Goal: Information Seeking & Learning: Learn about a topic

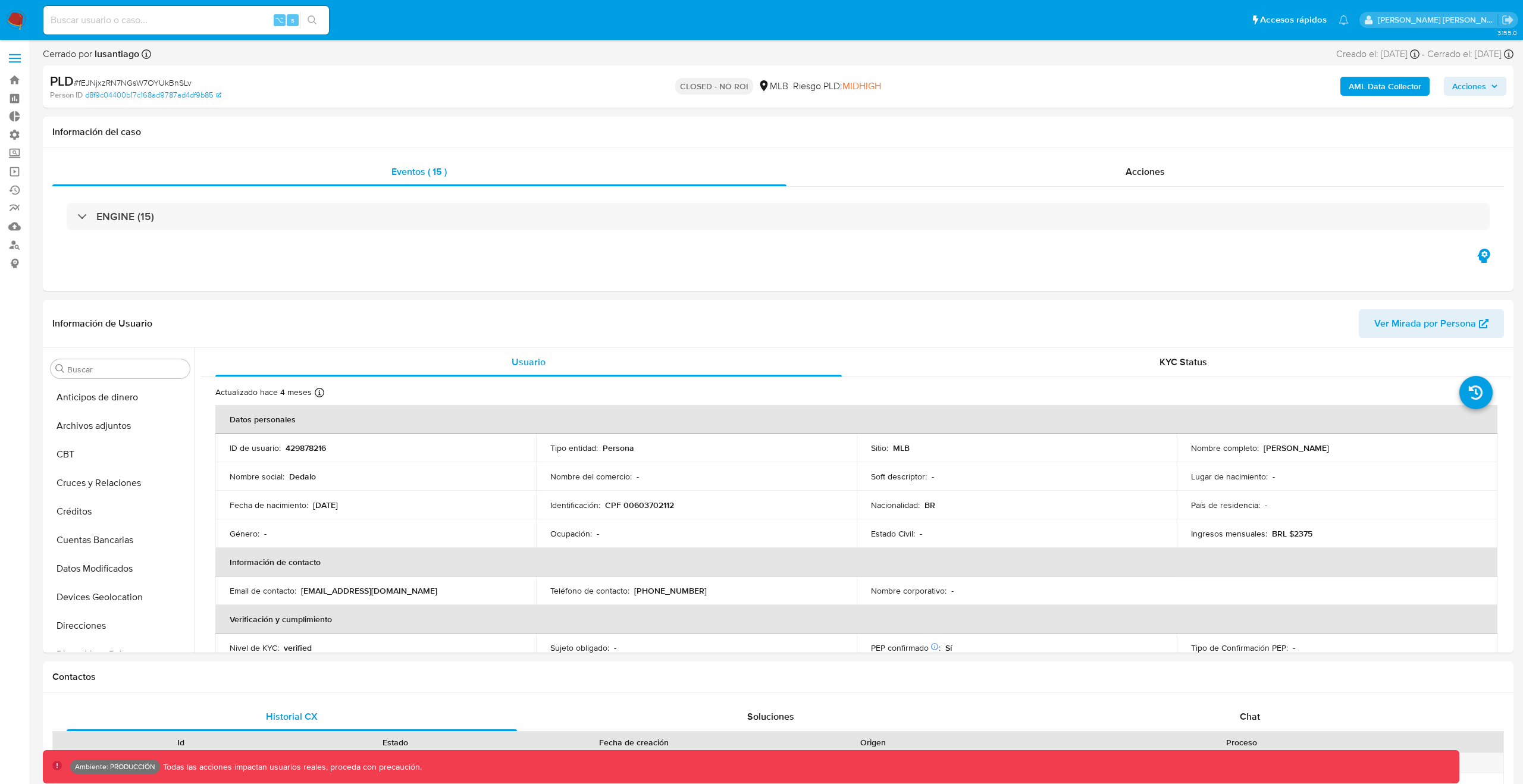
select select "10"
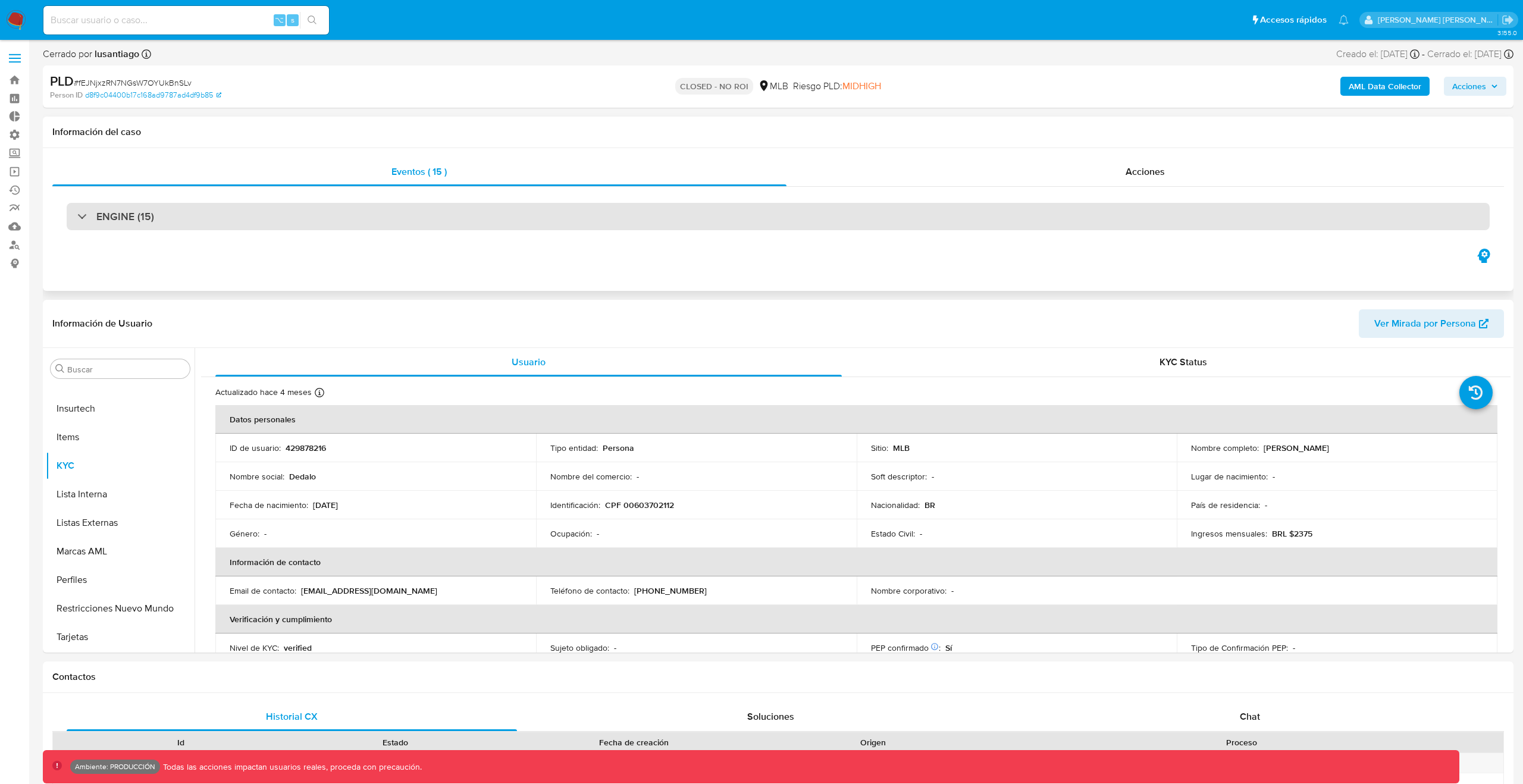
click at [529, 206] on div "ENGINE (15)" at bounding box center [778, 216] width 1423 height 27
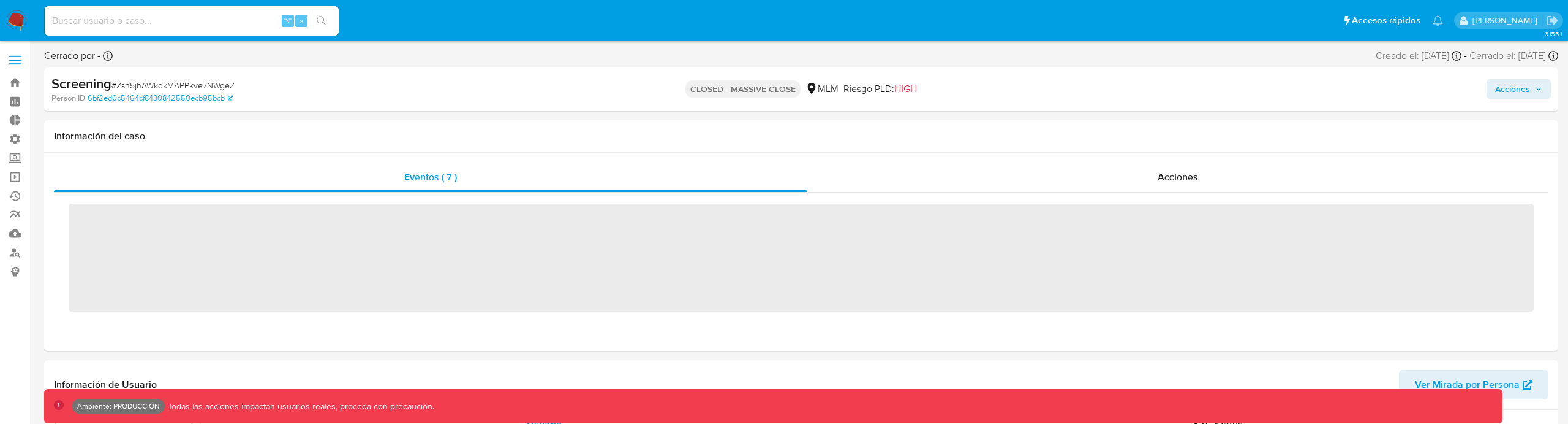
scroll to position [518, 0]
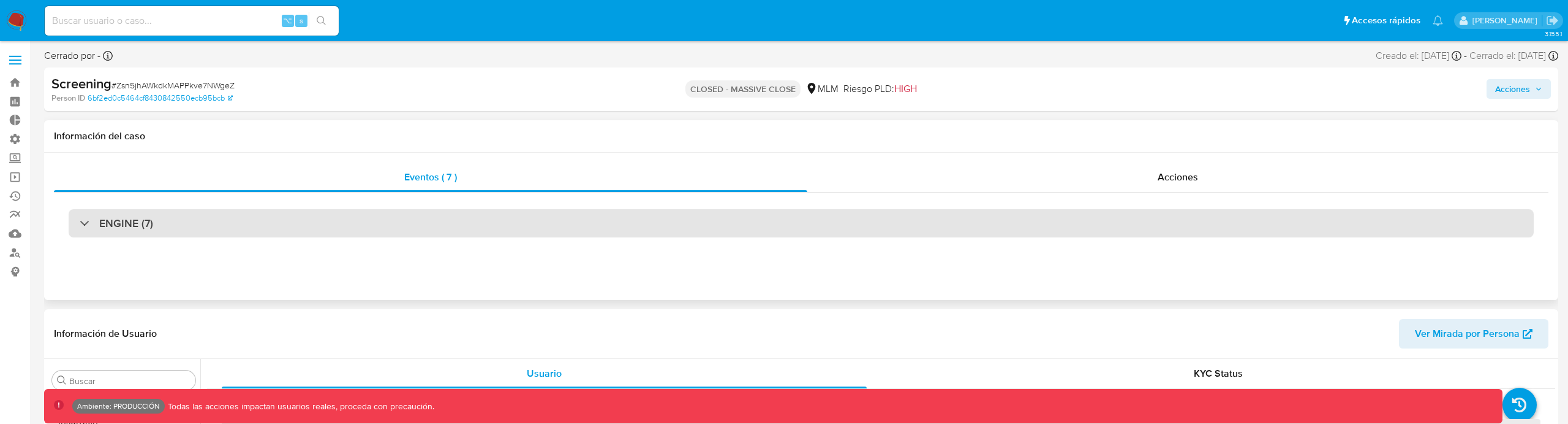
click at [277, 231] on div "ENGINE (7)" at bounding box center [801, 223] width 1465 height 28
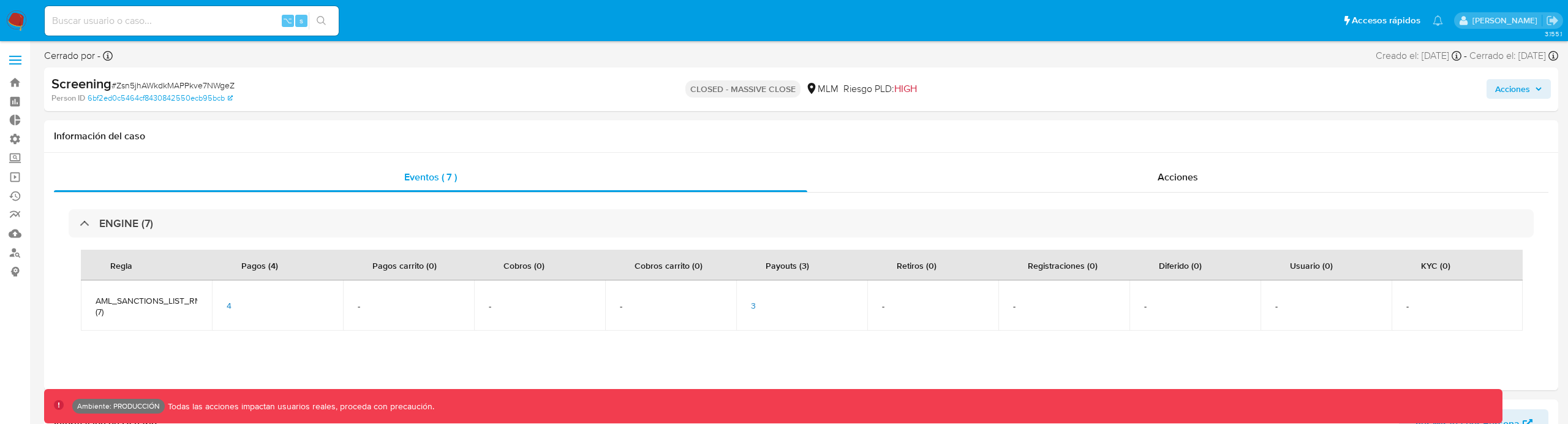
select select "10"
click at [751, 304] on span "3" at bounding box center [753, 305] width 5 height 13
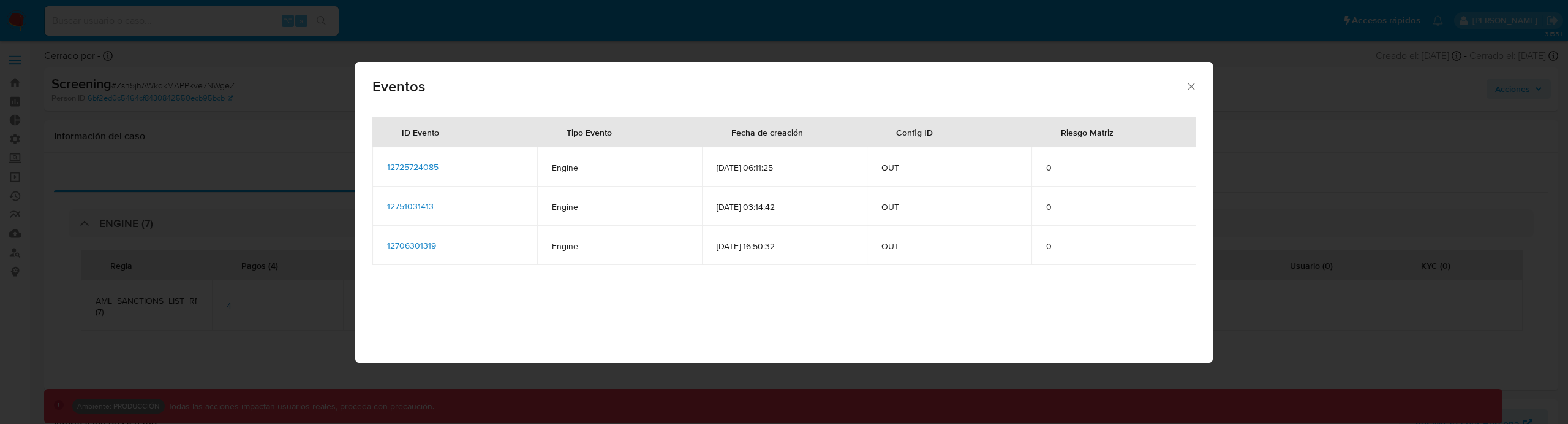
click at [408, 167] on span "12725724085" at bounding box center [412, 166] width 51 height 13
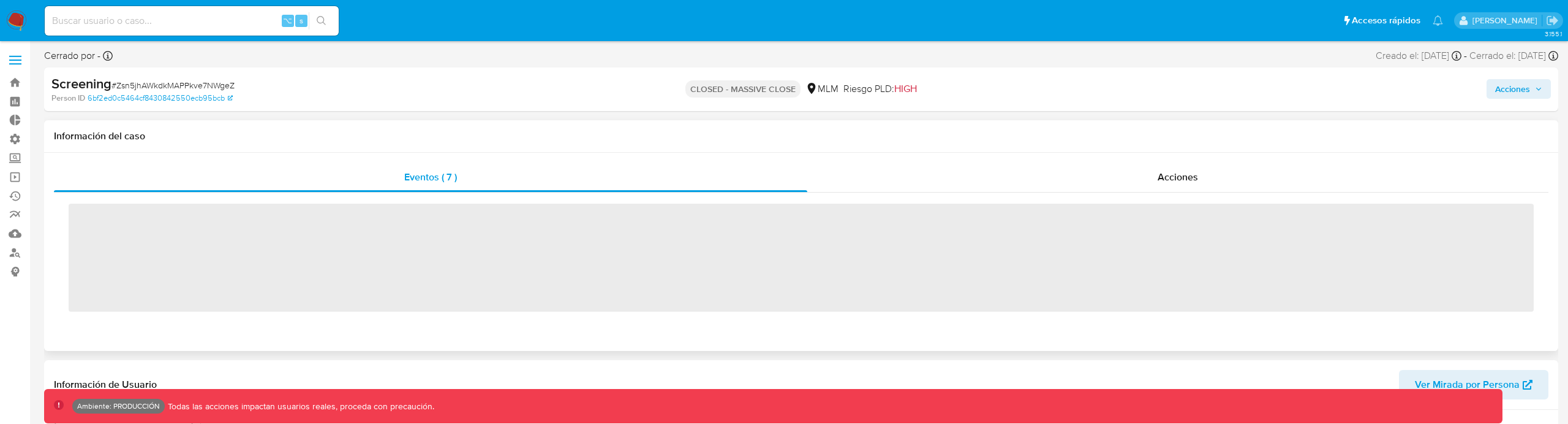
scroll to position [518, 0]
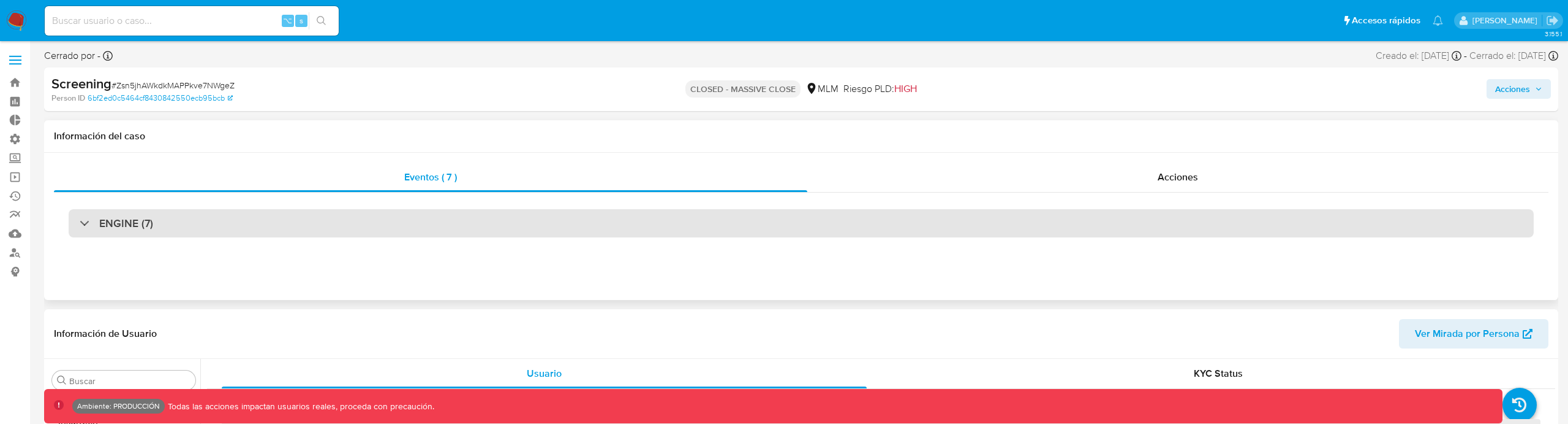
click at [551, 210] on div "ENGINE (7)" at bounding box center [801, 223] width 1465 height 28
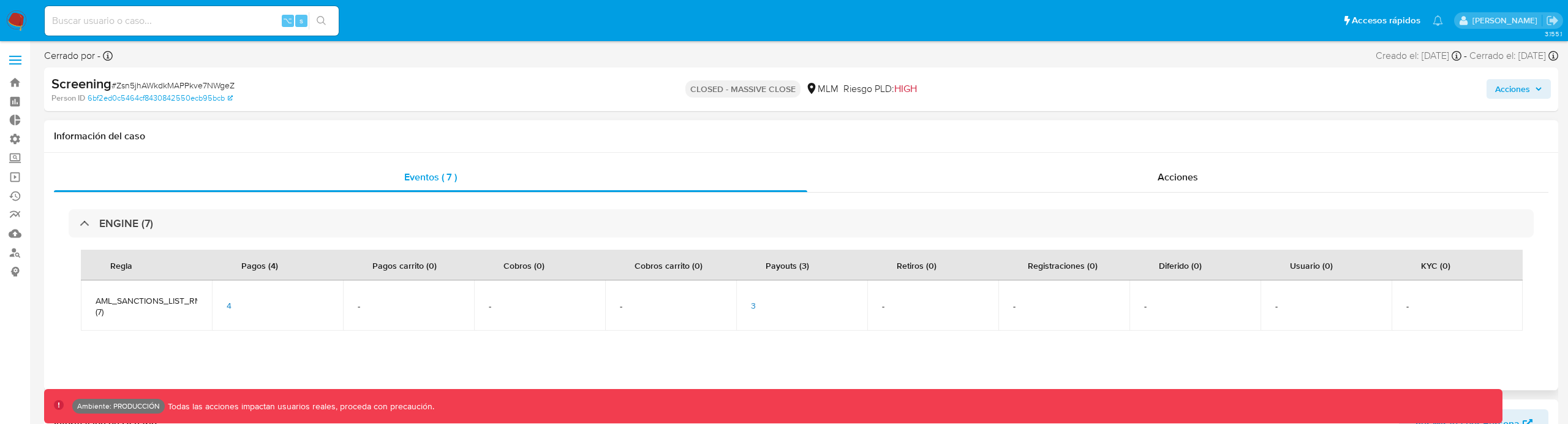
select select "10"
click at [755, 307] on span "3" at bounding box center [753, 305] width 5 height 13
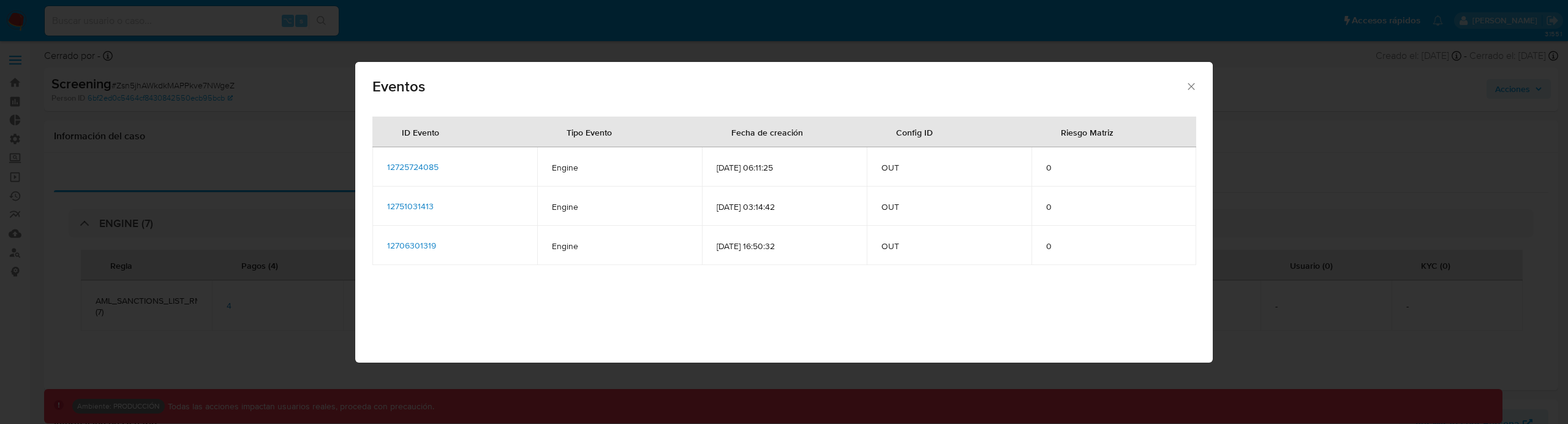
click at [426, 203] on span "12751031413" at bounding box center [410, 205] width 47 height 13
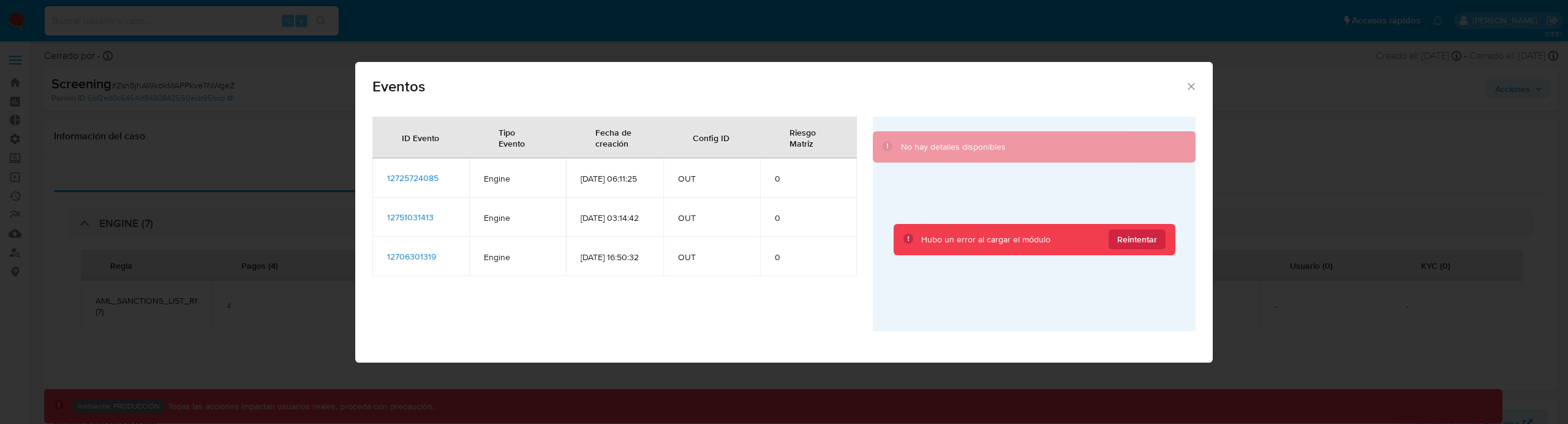
click at [856, 121] on div "ID Evento Tipo Evento Fecha de creación Config ID Riesgo Matriz 12725724085 Eng…" at bounding box center [783, 224] width 823 height 215
